Goal: Use online tool/utility: Utilize a website feature to perform a specific function

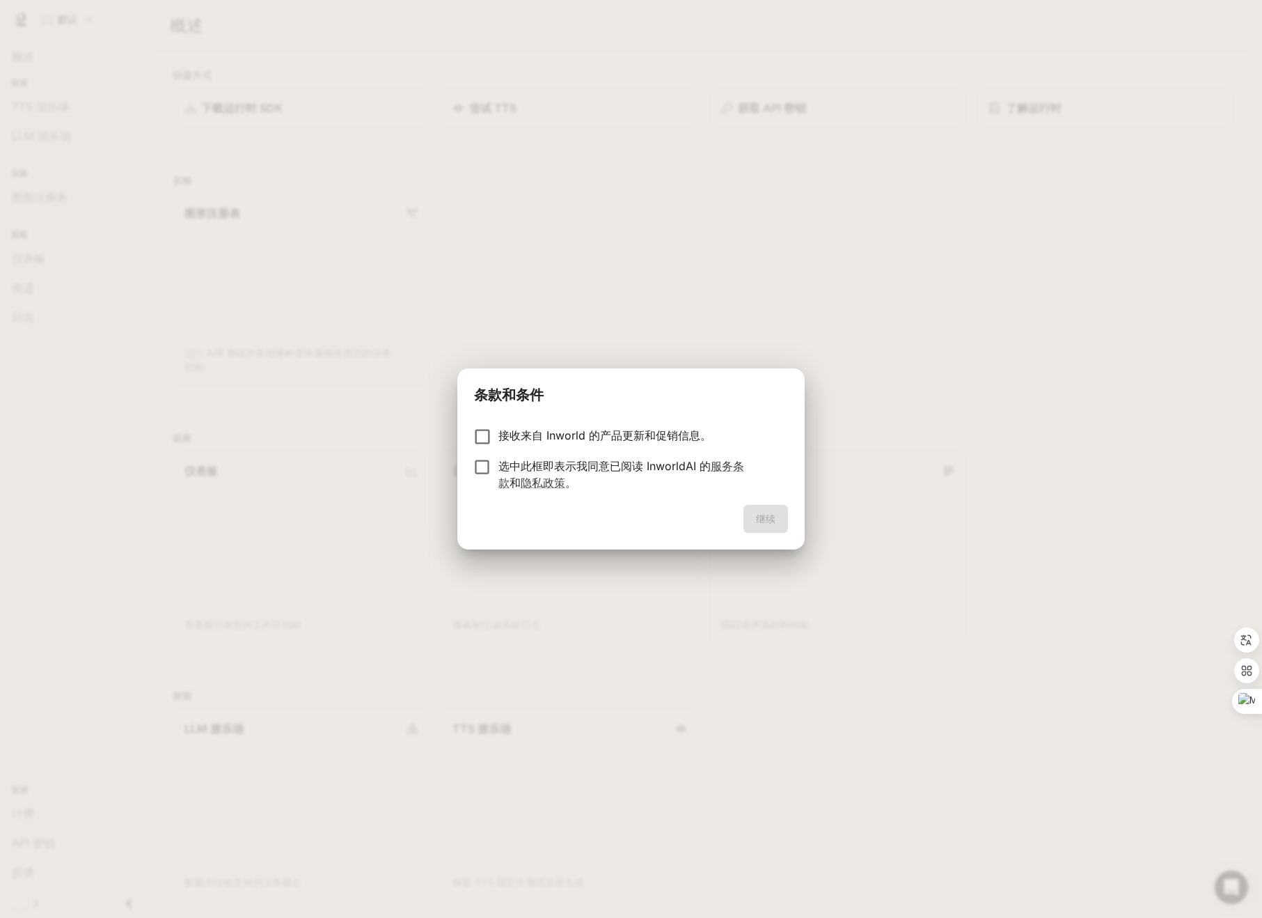
click at [528, 435] on font "接收来自 Inworld 的产品更新和促销信息。" at bounding box center [604, 435] width 213 height 14
click at [750, 517] on button "继续" at bounding box center [765, 519] width 45 height 28
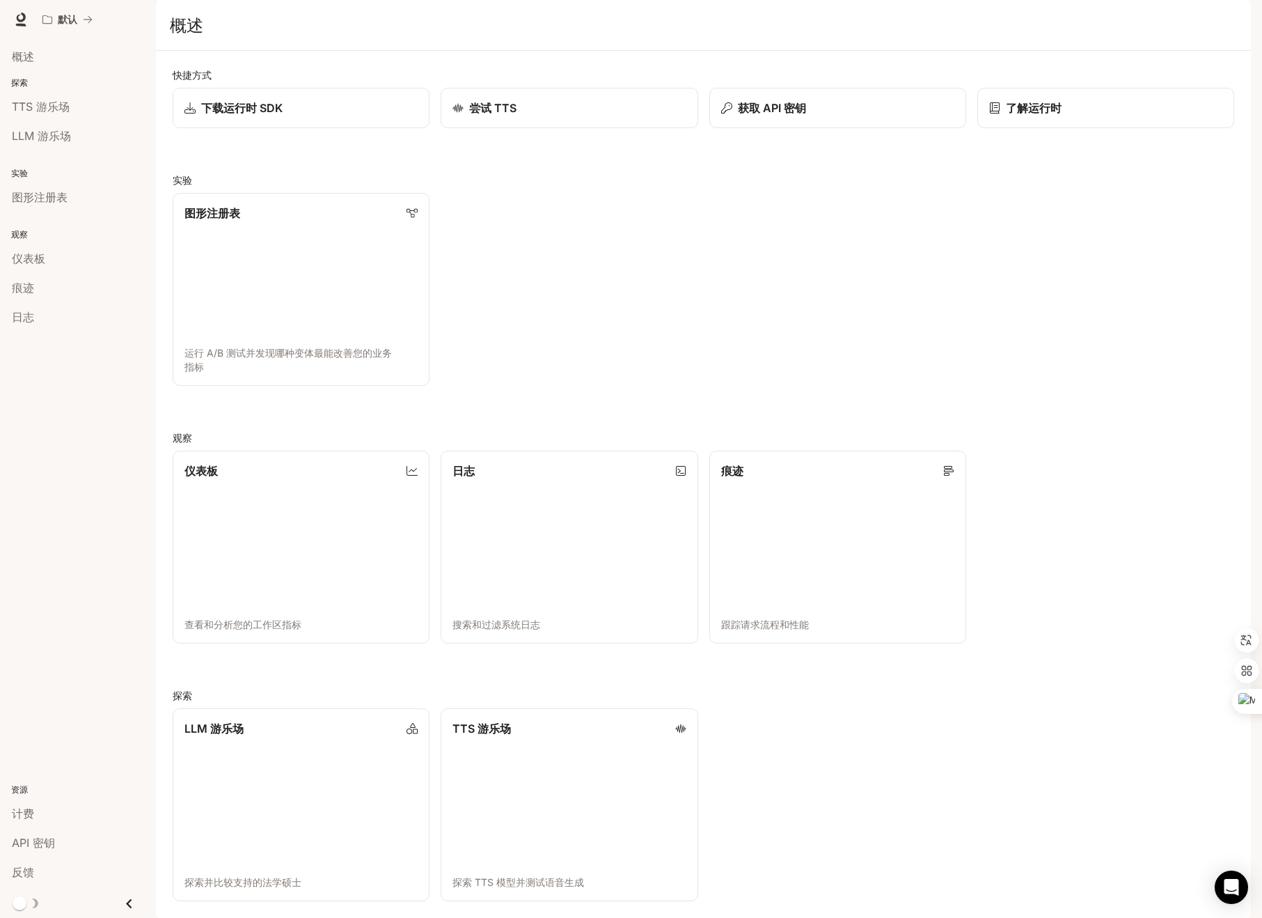
click at [487, 178] on div "快捷方式 下载运行时 SDK 尝试 TTS 获取 API 密钥 了解运行时 实验 图形注册表 运行 A/B 测试并发现哪种变体最能改善您的业务指标 观察 仪表…" at bounding box center [704, 484] width 1062 height 833
click at [95, 18] on button "默认" at bounding box center [67, 20] width 63 height 28
click at [47, 111] on font "TTS 游乐场" at bounding box center [41, 107] width 58 height 14
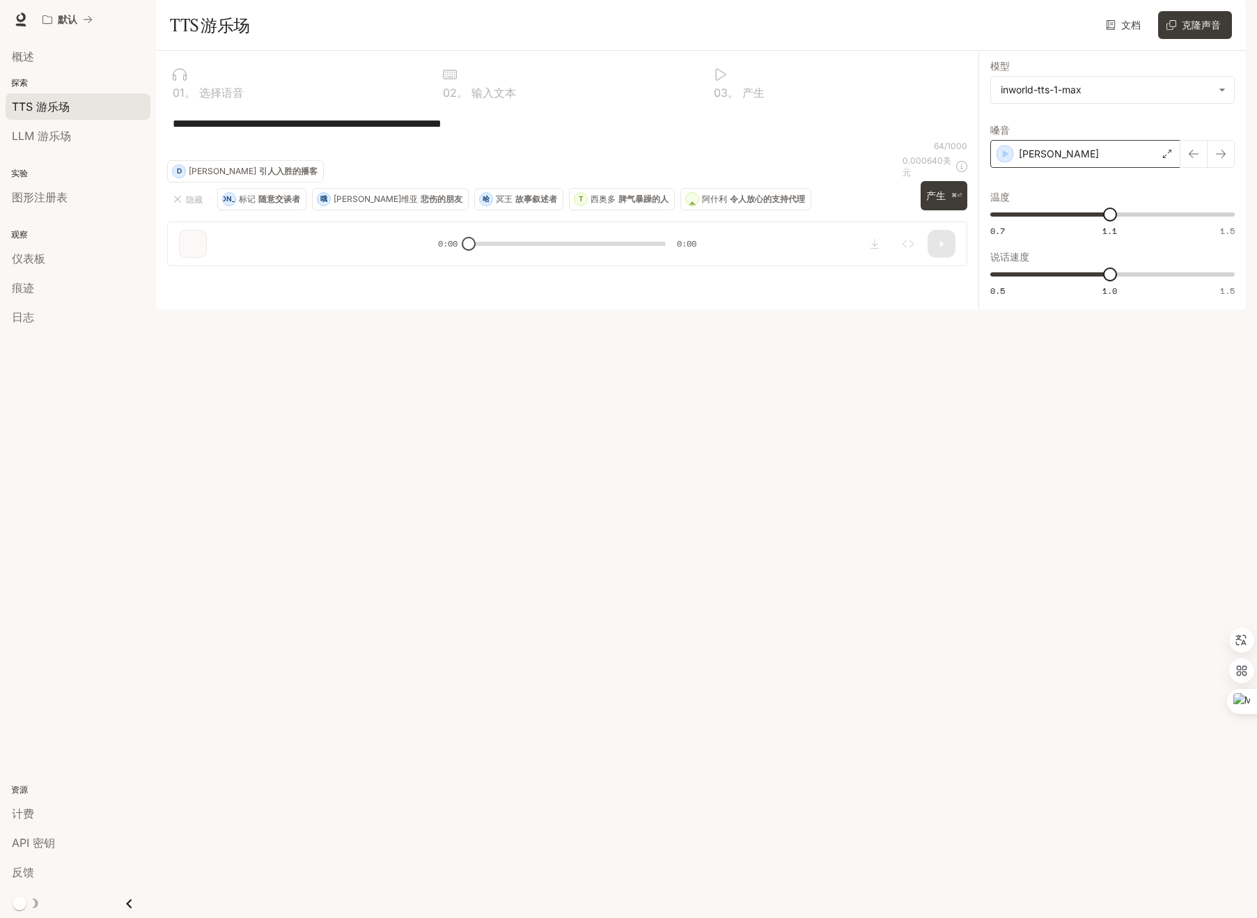
click at [1167, 158] on icon at bounding box center [1167, 154] width 8 height 8
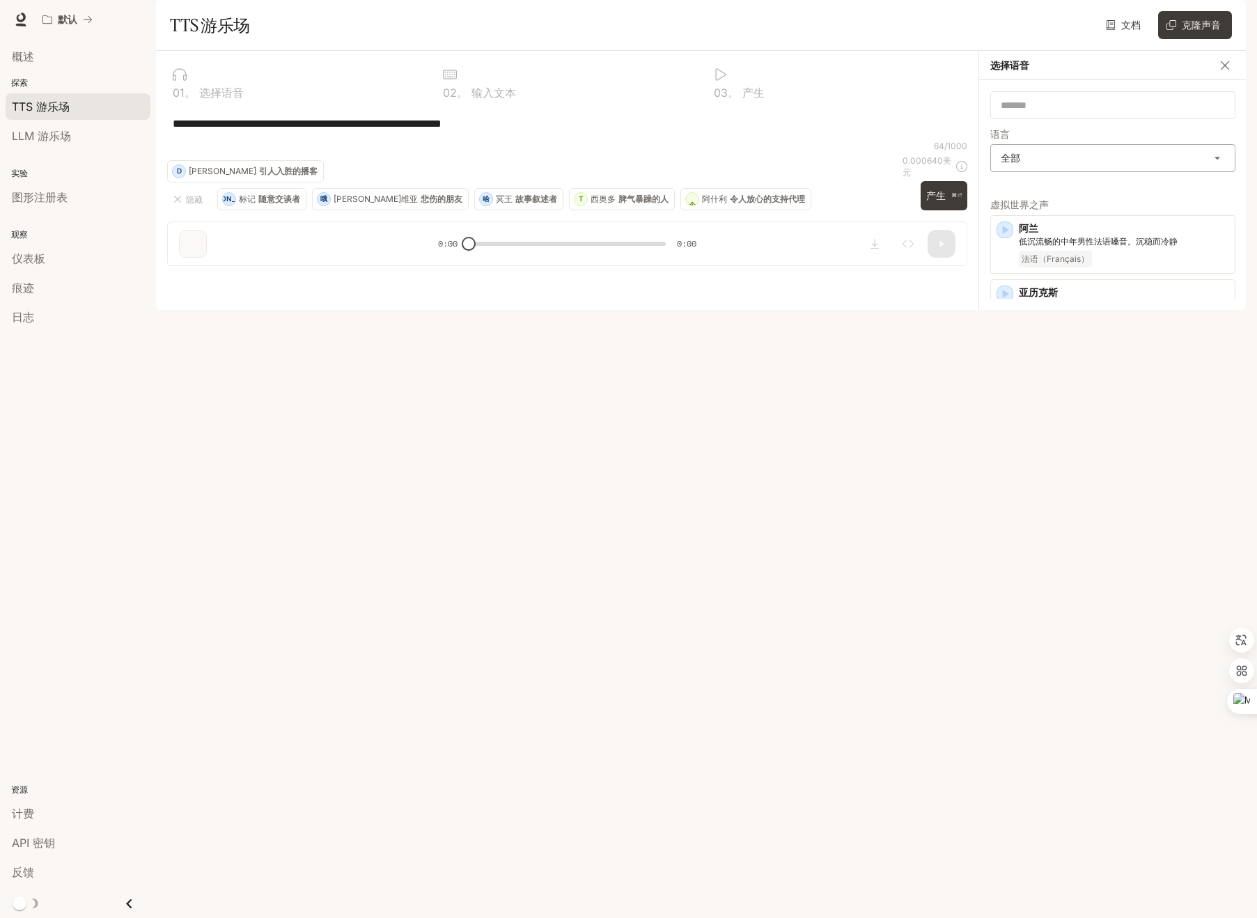
click at [1121, 193] on body "**********" at bounding box center [628, 481] width 1257 height 962
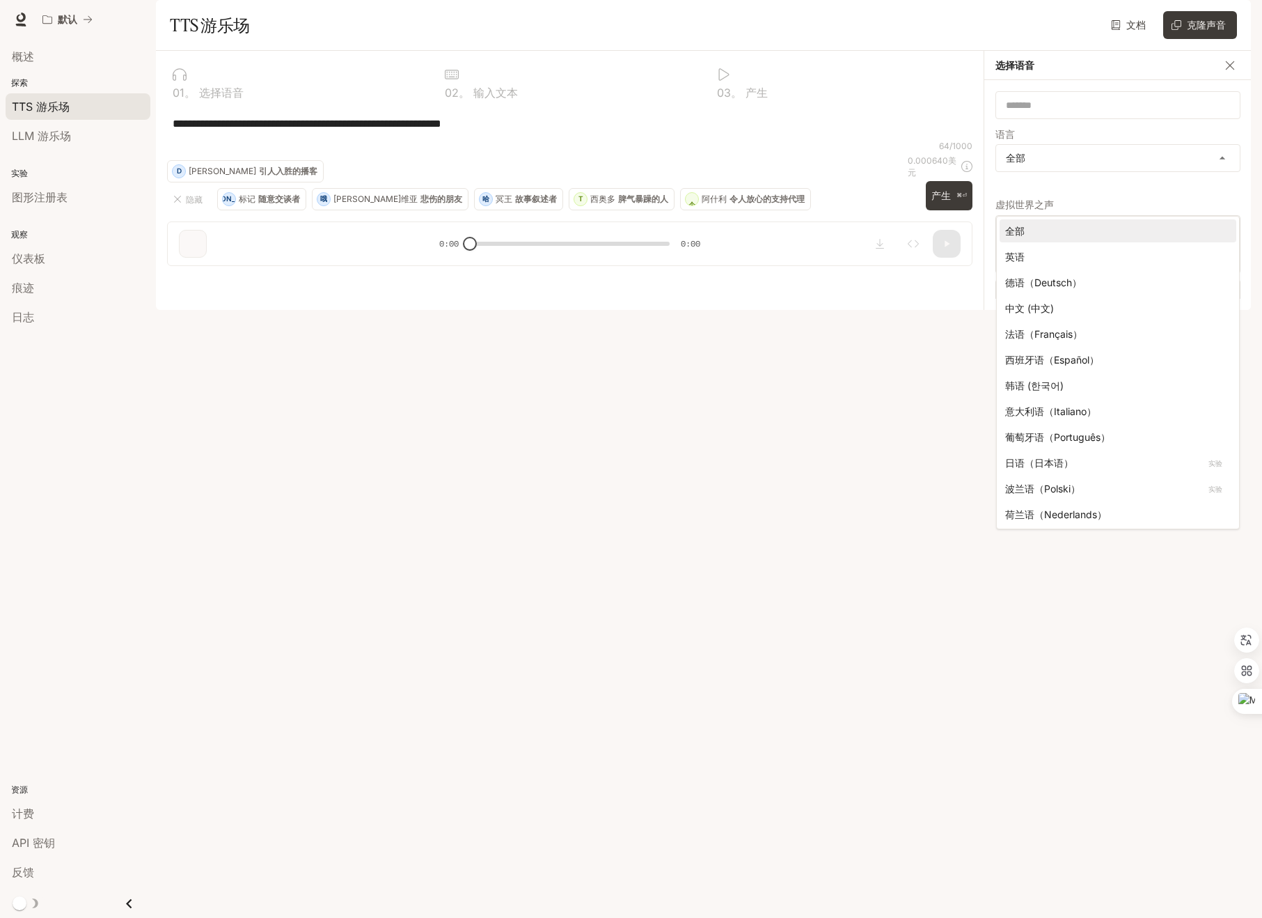
click at [1093, 179] on div at bounding box center [631, 459] width 1262 height 918
